Goal: Obtain resource: Obtain resource

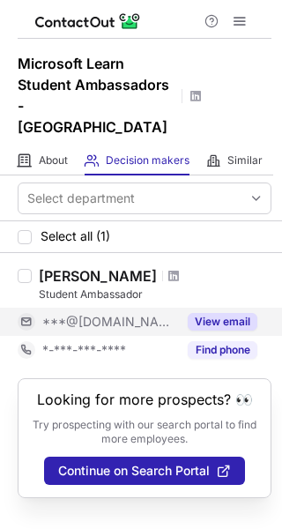
click at [225, 313] on button "View email" at bounding box center [223, 322] width 70 height 18
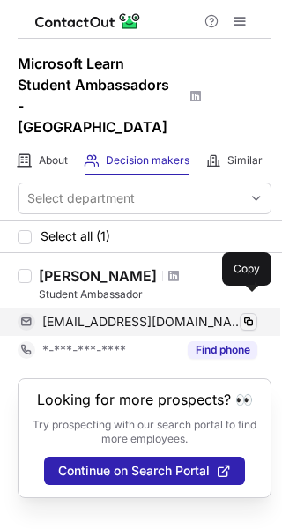
click at [246, 315] on span at bounding box center [249, 322] width 14 height 14
click at [249, 315] on span at bounding box center [249, 322] width 14 height 14
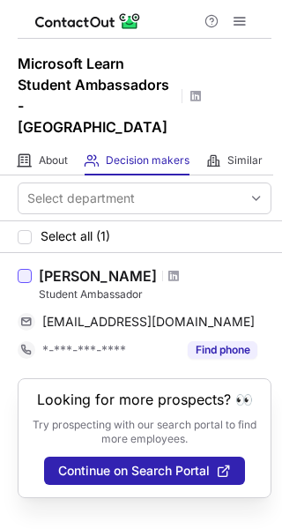
click at [19, 269] on div at bounding box center [25, 276] width 14 height 14
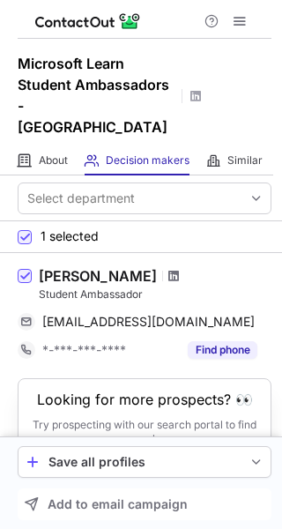
click at [168, 269] on span at bounding box center [173, 276] width 11 height 14
